Goal: Task Accomplishment & Management: Manage account settings

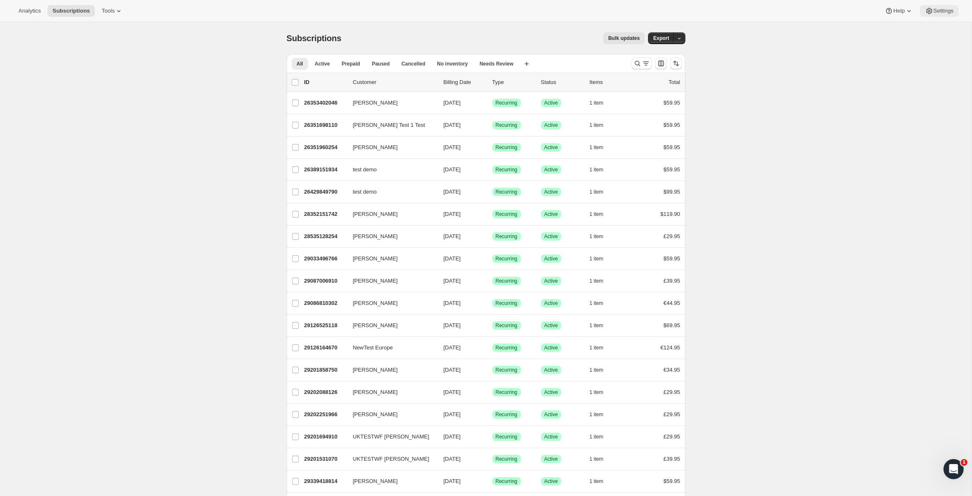
click at [935, 8] on span "Settings" at bounding box center [943, 11] width 20 height 7
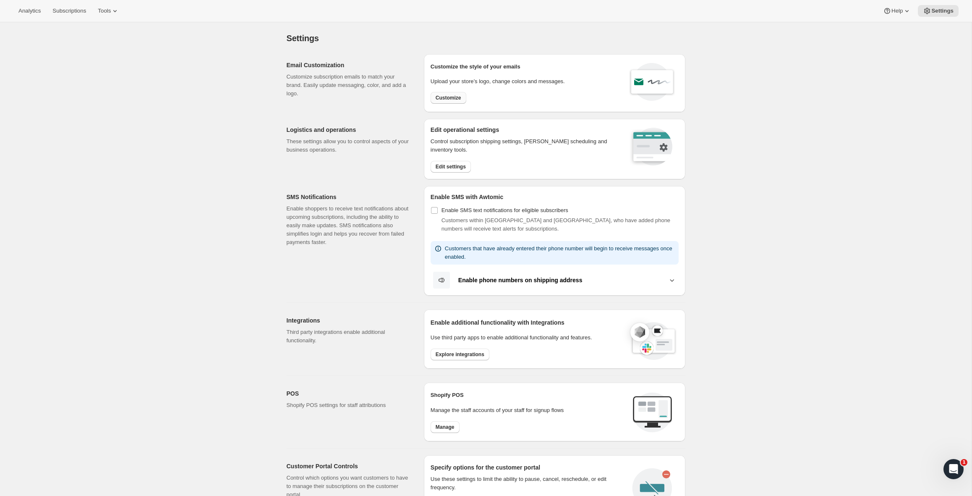
click at [459, 97] on span "Customize" at bounding box center [449, 97] width 26 height 7
select select "subscriptionMessage"
select select "5"
select select "15"
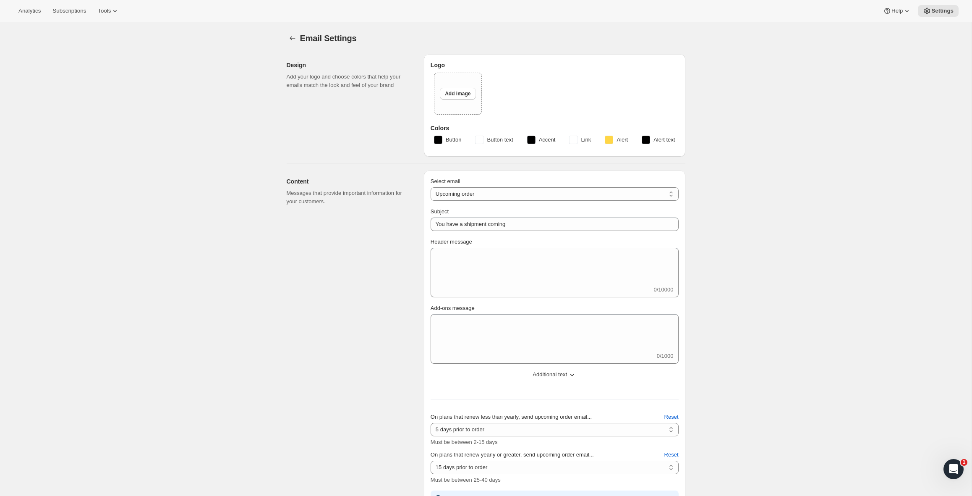
type input "Your SkyGolf Membership Will be Auto Renewed"
select select "15"
type input "SkyGolf"
checkbox input "false"
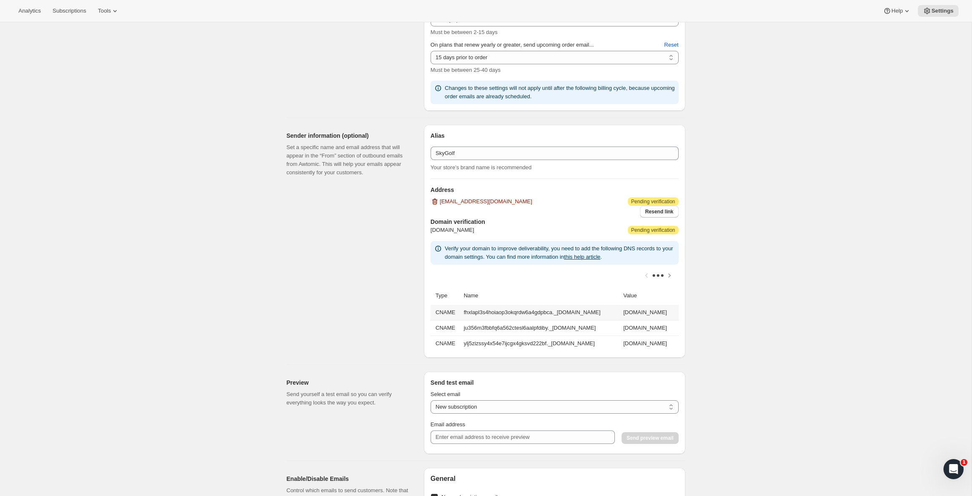
scroll to position [407, 0]
click at [668, 273] on icon "Scroll table right one column" at bounding box center [669, 276] width 8 height 8
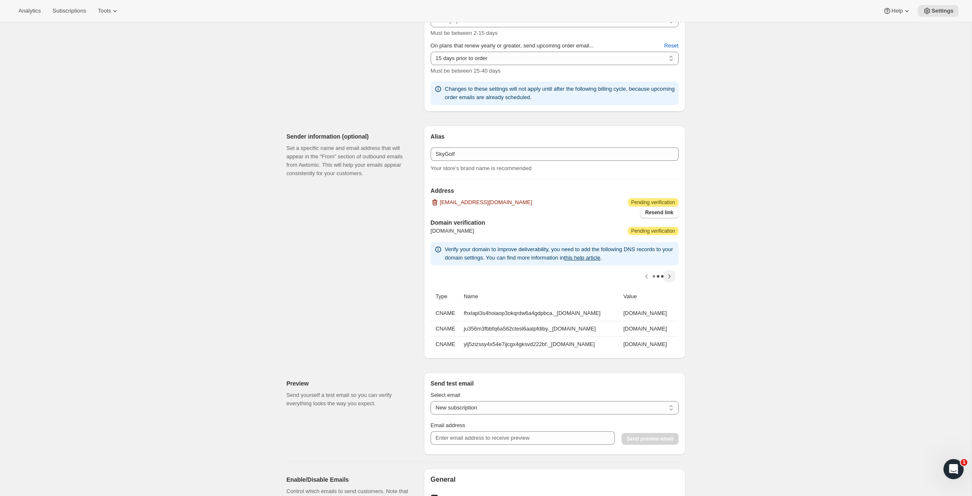
click at [668, 273] on div at bounding box center [554, 276] width 248 height 22
click at [645, 274] on icon "Scroll table left one column" at bounding box center [646, 276] width 8 height 8
click at [645, 274] on div at bounding box center [554, 276] width 248 height 22
click at [954, 465] on icon "Open Intercom Messenger" at bounding box center [952, 468] width 14 height 14
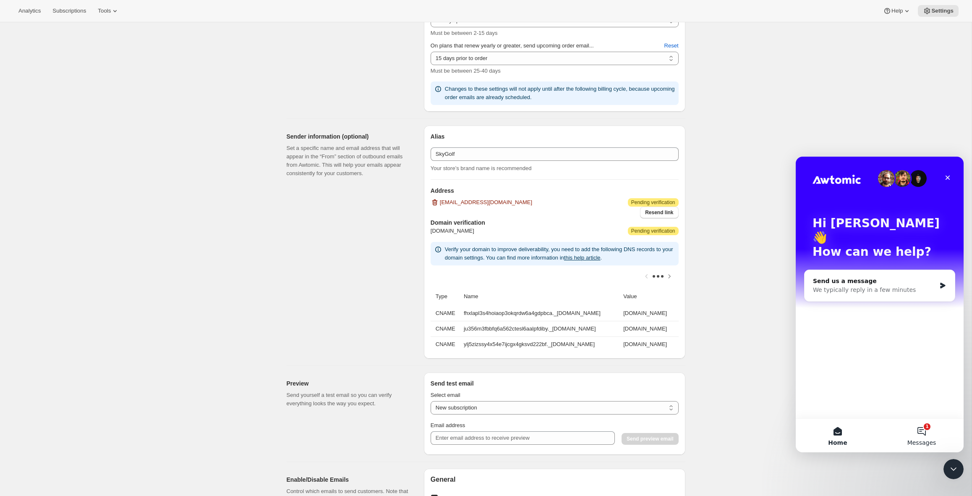
click at [919, 432] on button "1 Messages" at bounding box center [921, 435] width 84 height 34
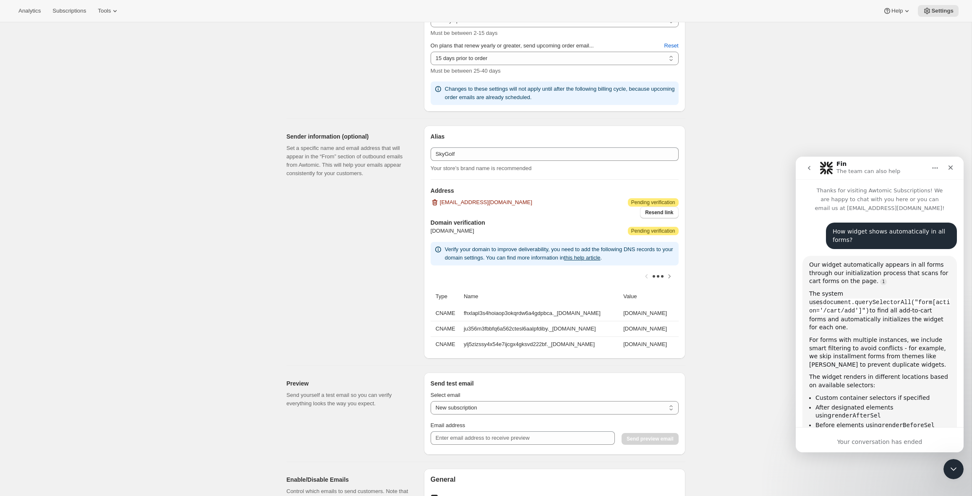
scroll to position [43, 0]
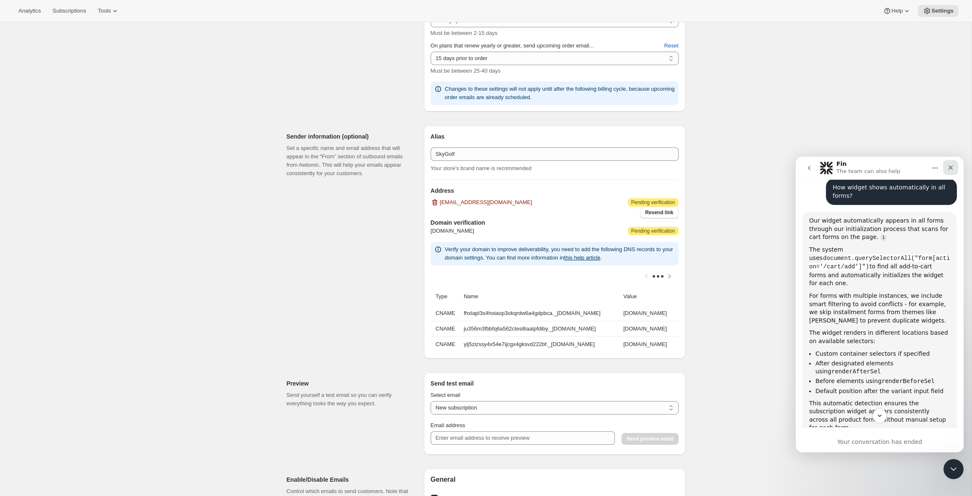
click at [952, 167] on icon "Close" at bounding box center [950, 167] width 7 height 7
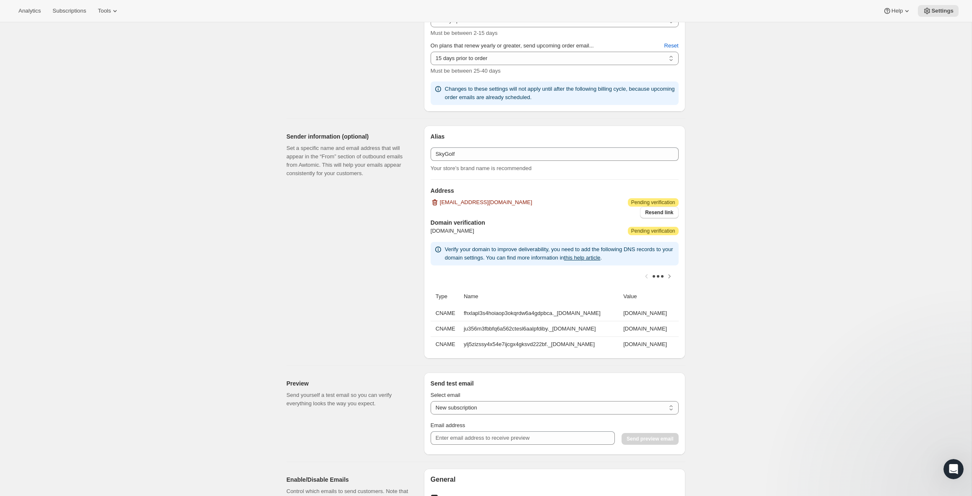
scroll to position [391, 0]
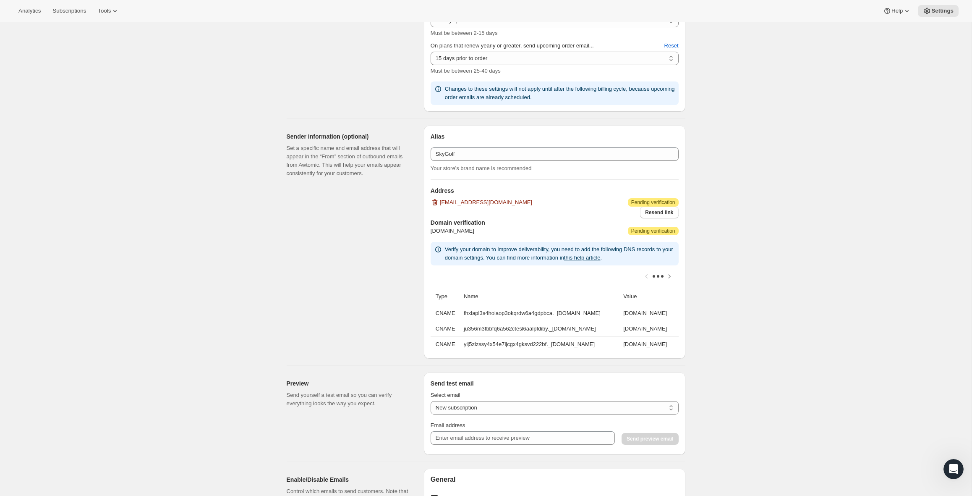
click at [802, 135] on div "Email Settings. This page is ready Email Settings Design Add your logo and choo…" at bounding box center [485, 245] width 971 height 1261
click at [657, 209] on span "Resend link" at bounding box center [659, 212] width 28 height 7
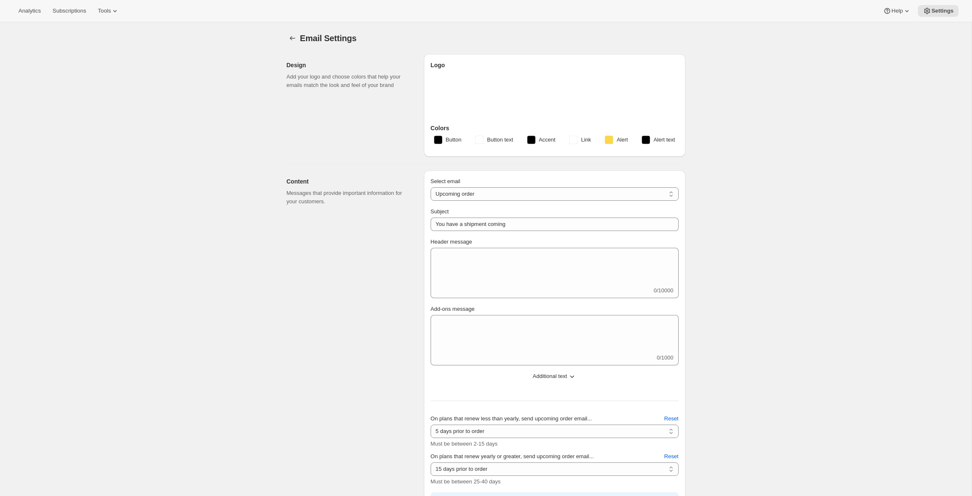
select select "subscriptionMessage"
select select "5"
select select "15"
type input "Your SkyGolf Membership Will be Auto Renewed"
select select "15"
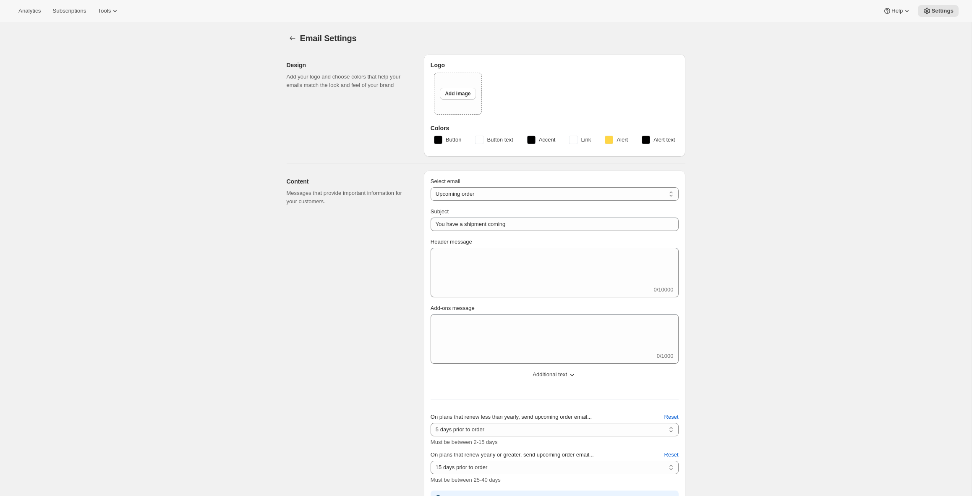
type input "SkyGolf"
checkbox input "false"
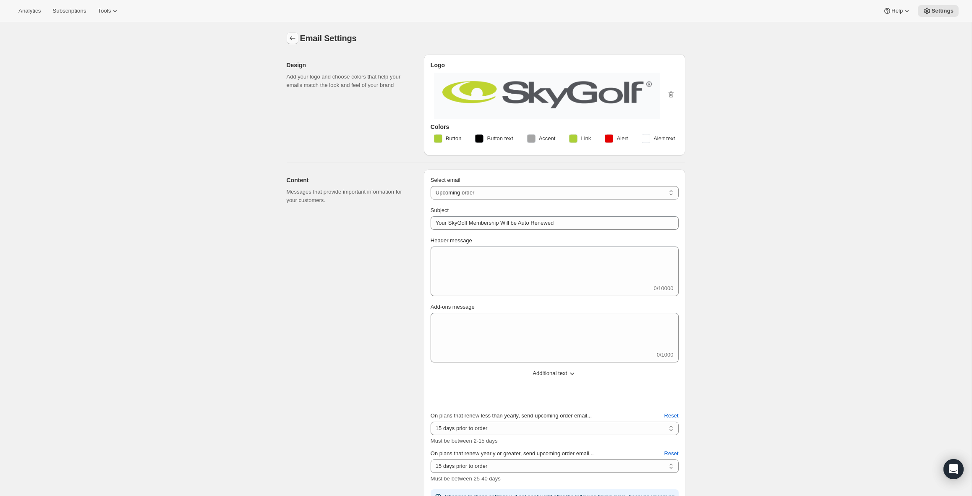
click at [287, 36] on button "Settings" at bounding box center [293, 38] width 12 height 12
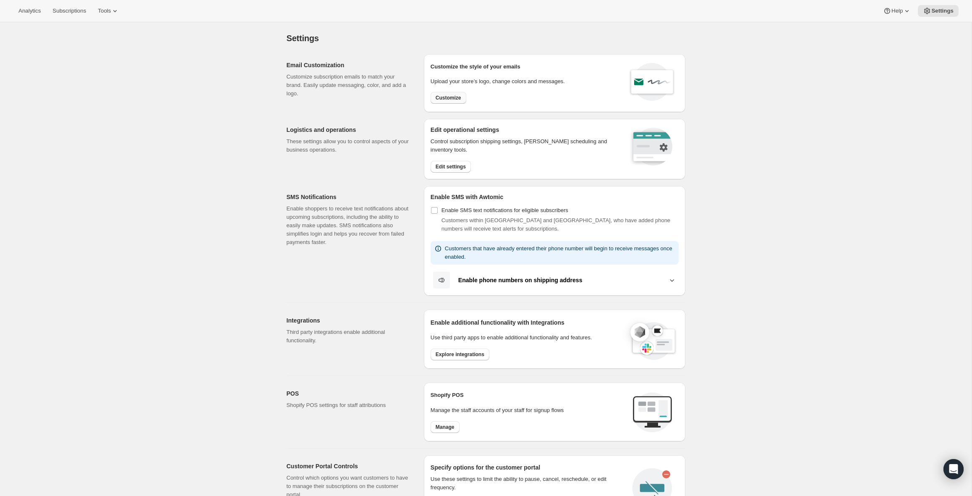
click at [446, 97] on span "Customize" at bounding box center [449, 97] width 26 height 7
select select "subscriptionMessage"
select select "5"
select select "15"
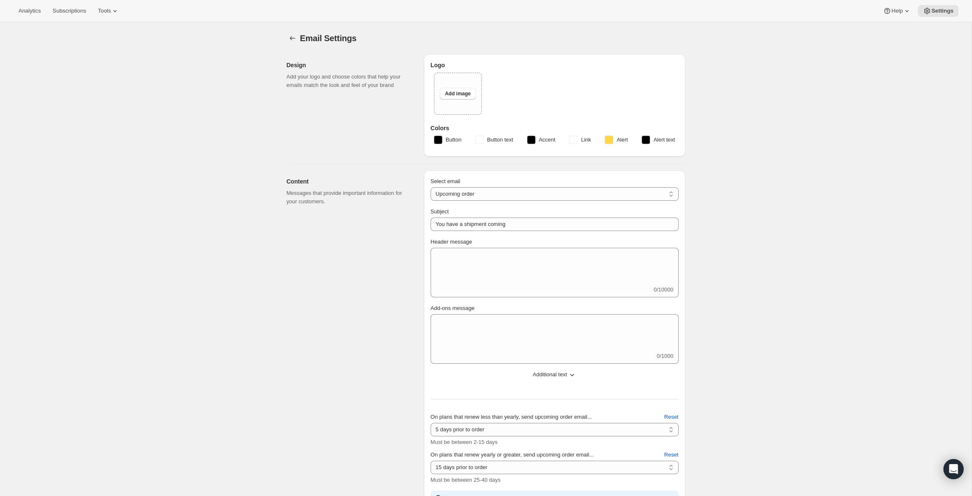
type input "Your SkyGolf Membership Will be Auto Renewed"
select select "15"
type input "SkyGolf"
checkbox input "false"
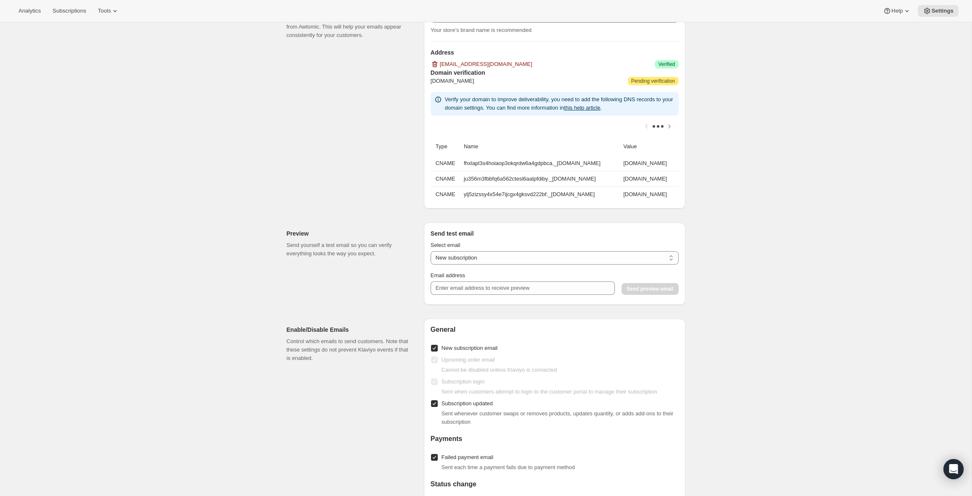
scroll to position [535, 0]
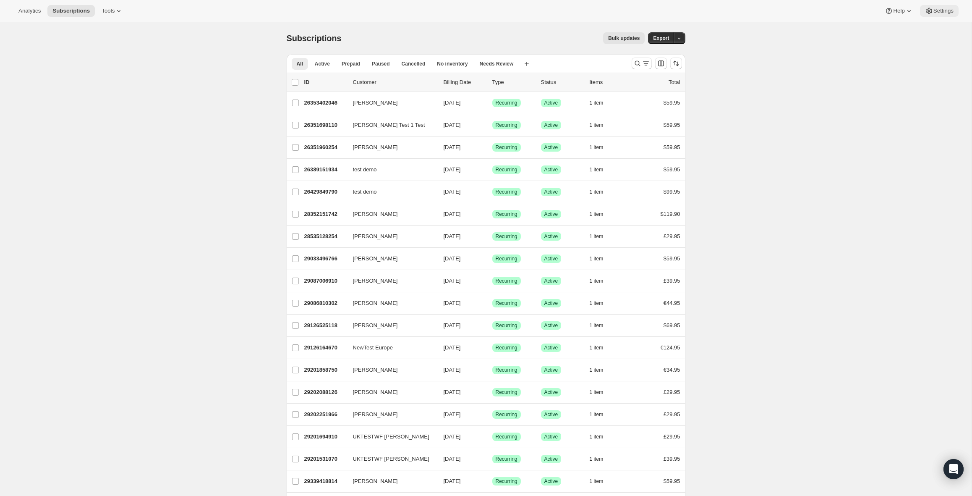
click at [933, 12] on span "Settings" at bounding box center [943, 11] width 20 height 7
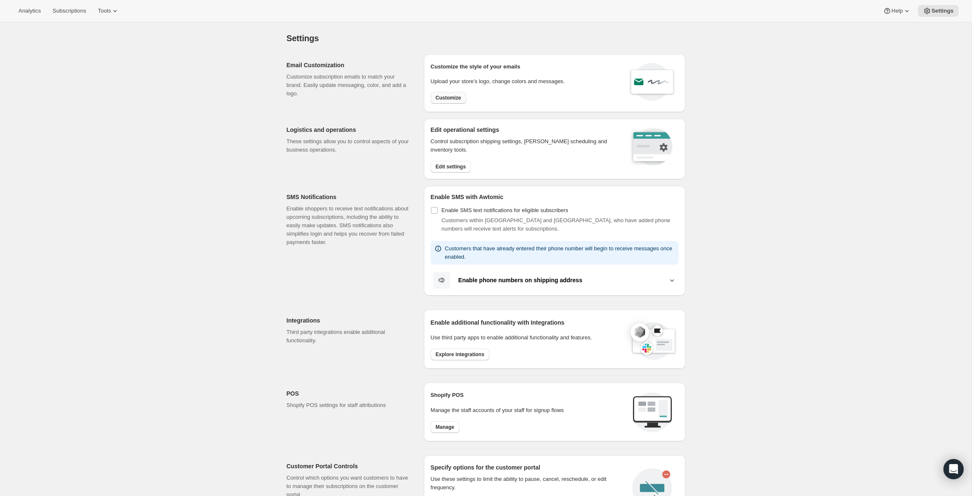
click at [454, 97] on span "Customize" at bounding box center [449, 97] width 26 height 7
select select "subscriptionMessage"
select select "5"
select select "15"
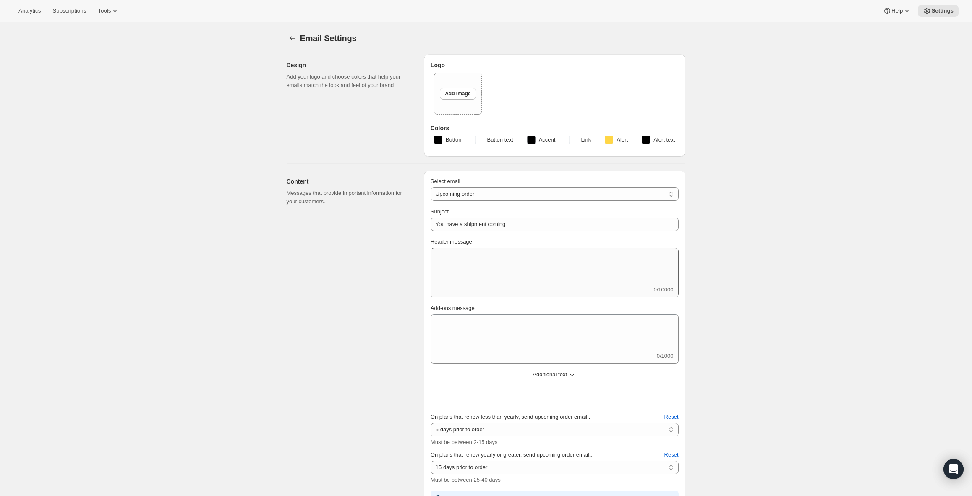
type input "Your SkyGolf Membership Will be Auto Renewed"
select select "15"
type input "SkyGolf"
checkbox input "false"
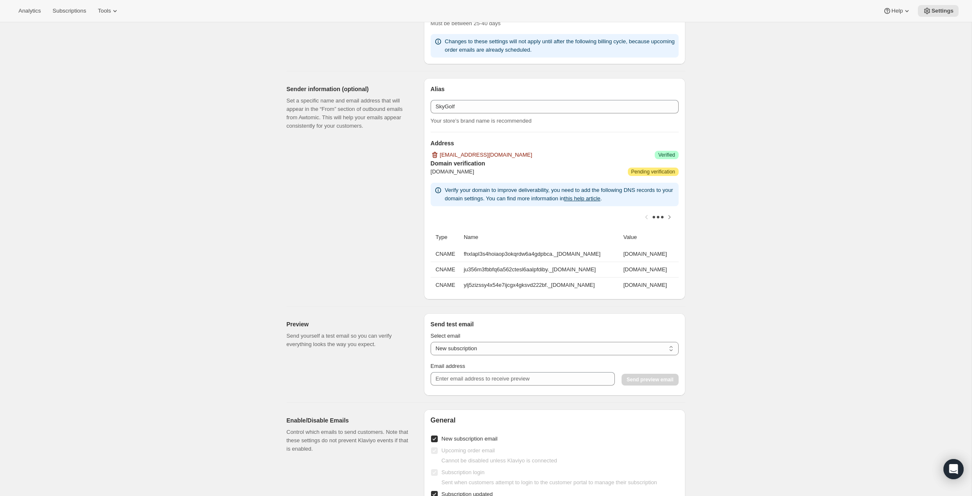
scroll to position [446, 0]
